Goal: Task Accomplishment & Management: Manage account settings

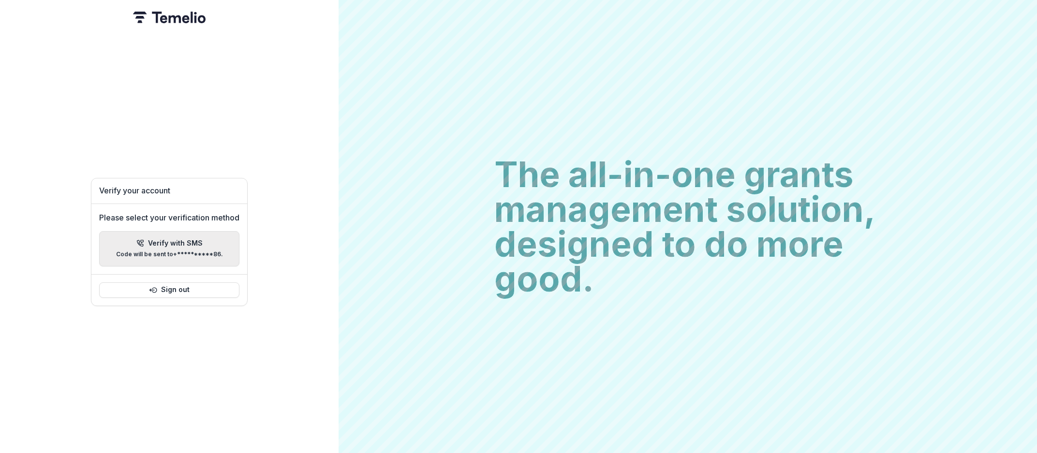
click at [161, 251] on p "**********" at bounding box center [169, 254] width 107 height 7
type input "*"
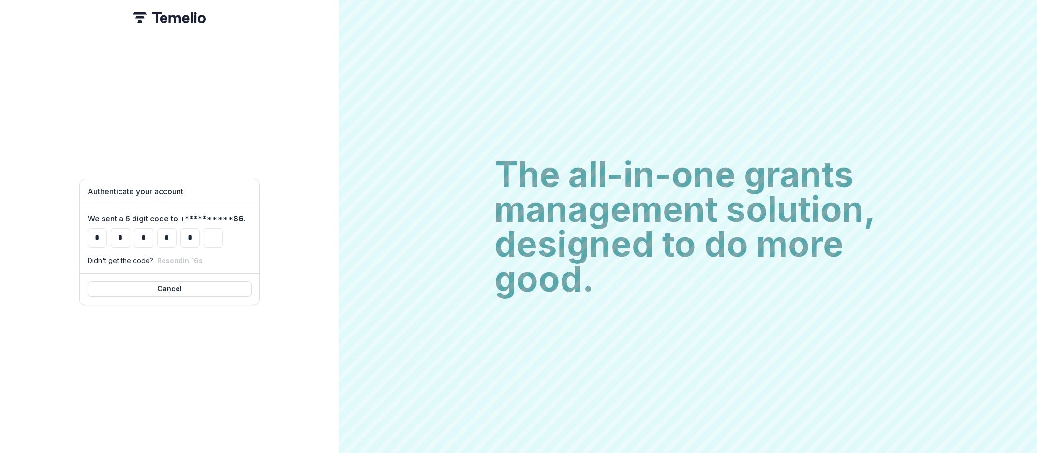
type input "*"
